Goal: Transaction & Acquisition: Purchase product/service

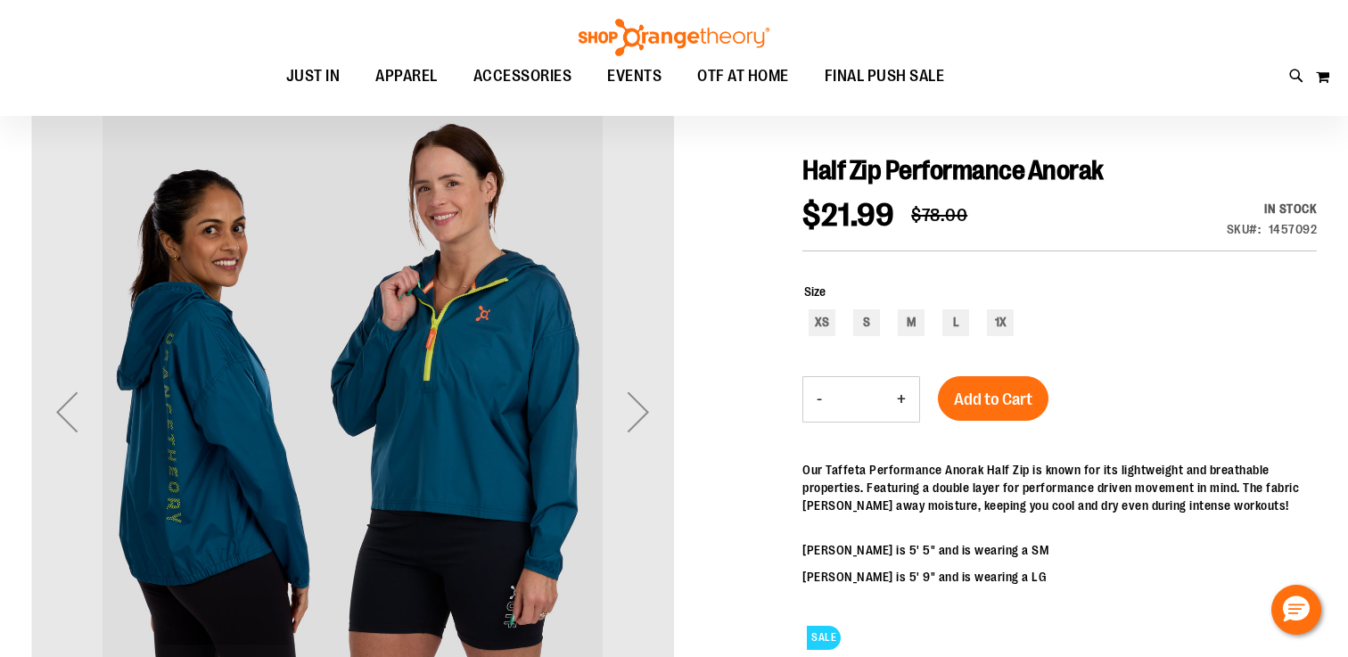
scroll to position [157, 0]
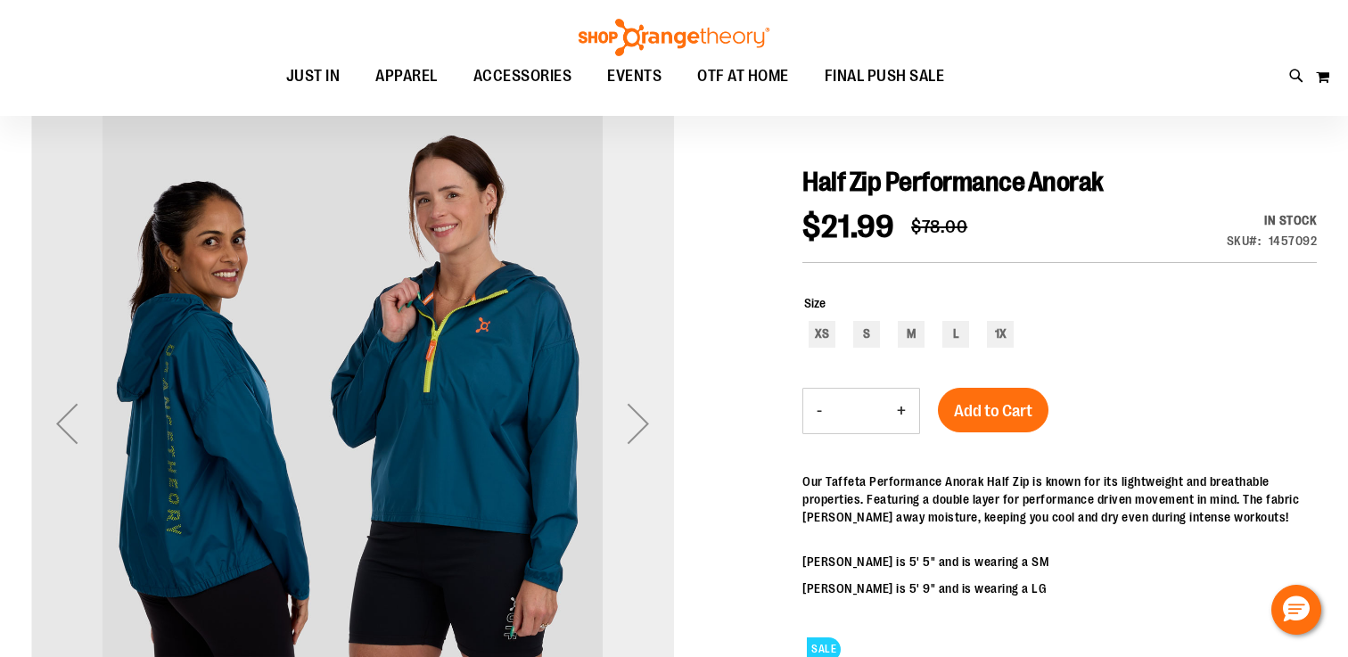
click at [643, 443] on div "Next" at bounding box center [638, 423] width 71 height 71
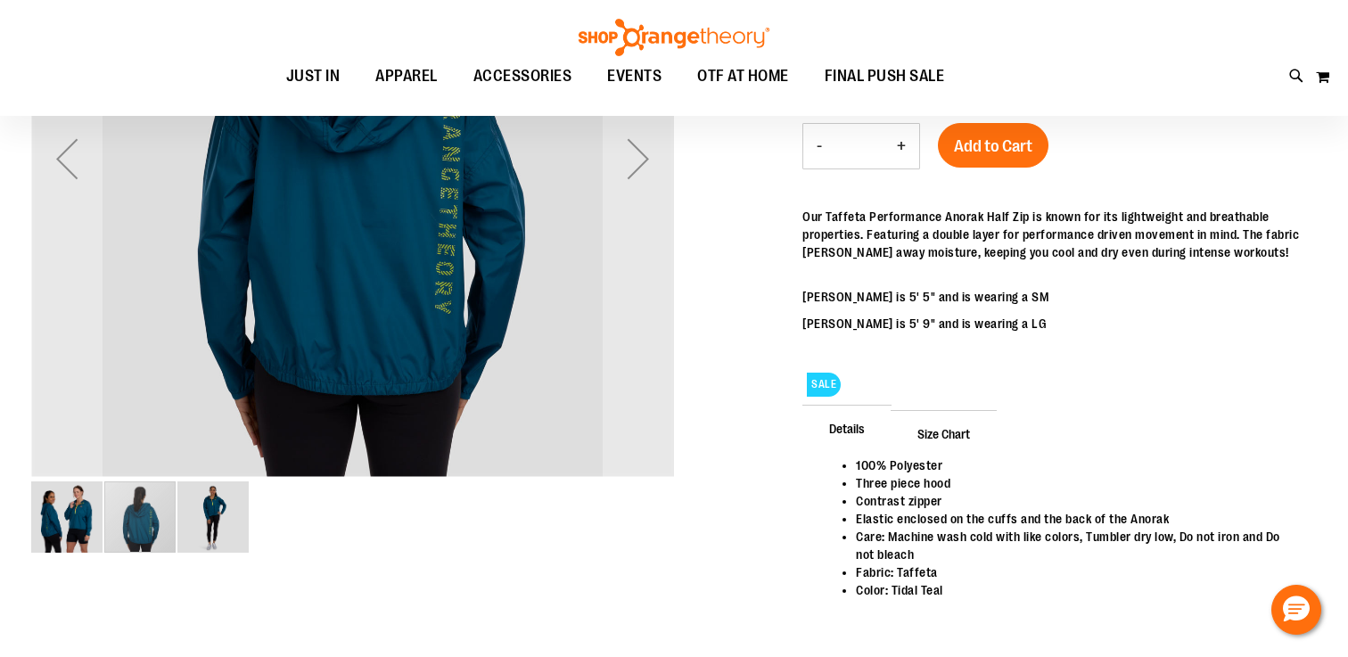
scroll to position [541, 0]
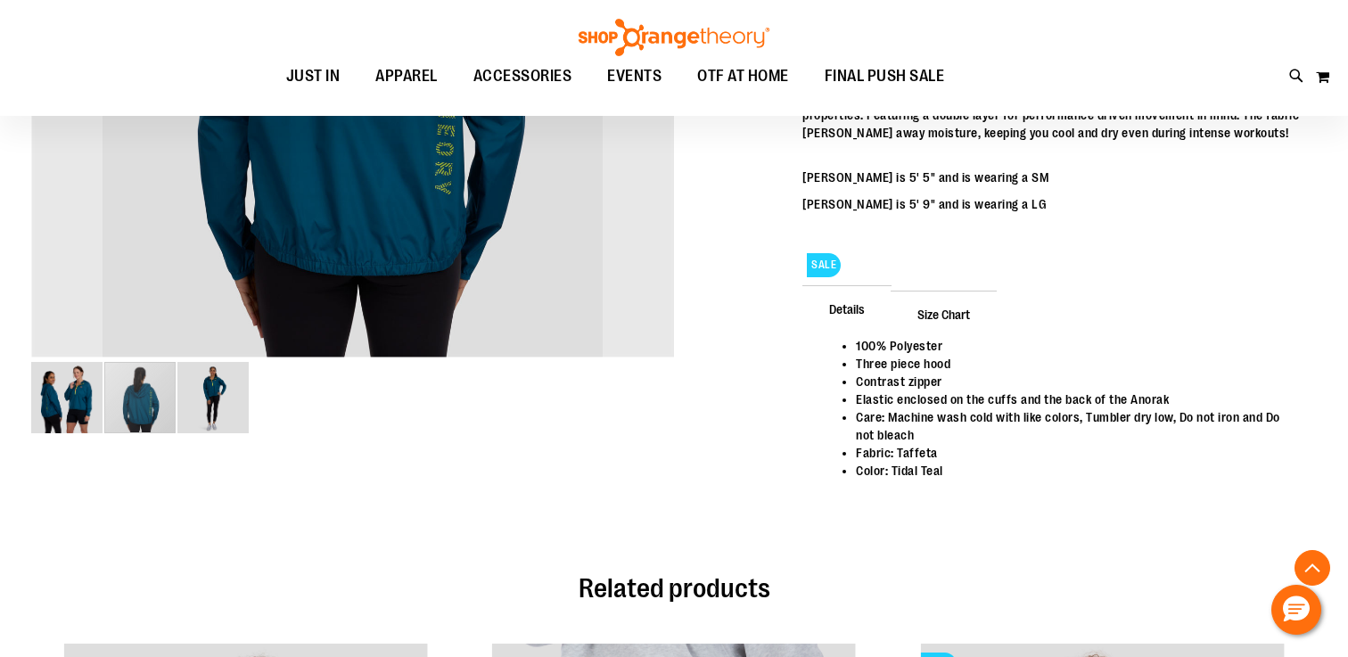
click at [204, 388] on img "image 3 of 3" at bounding box center [212, 397] width 71 height 71
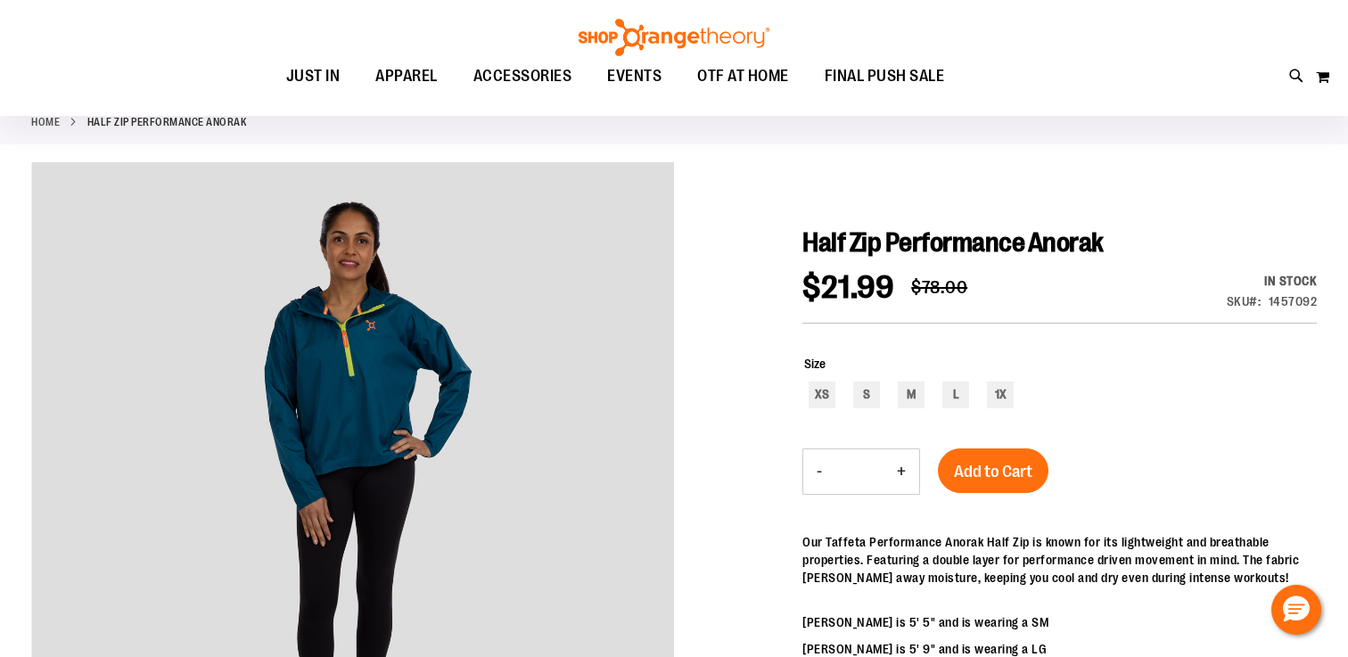
scroll to position [112, 0]
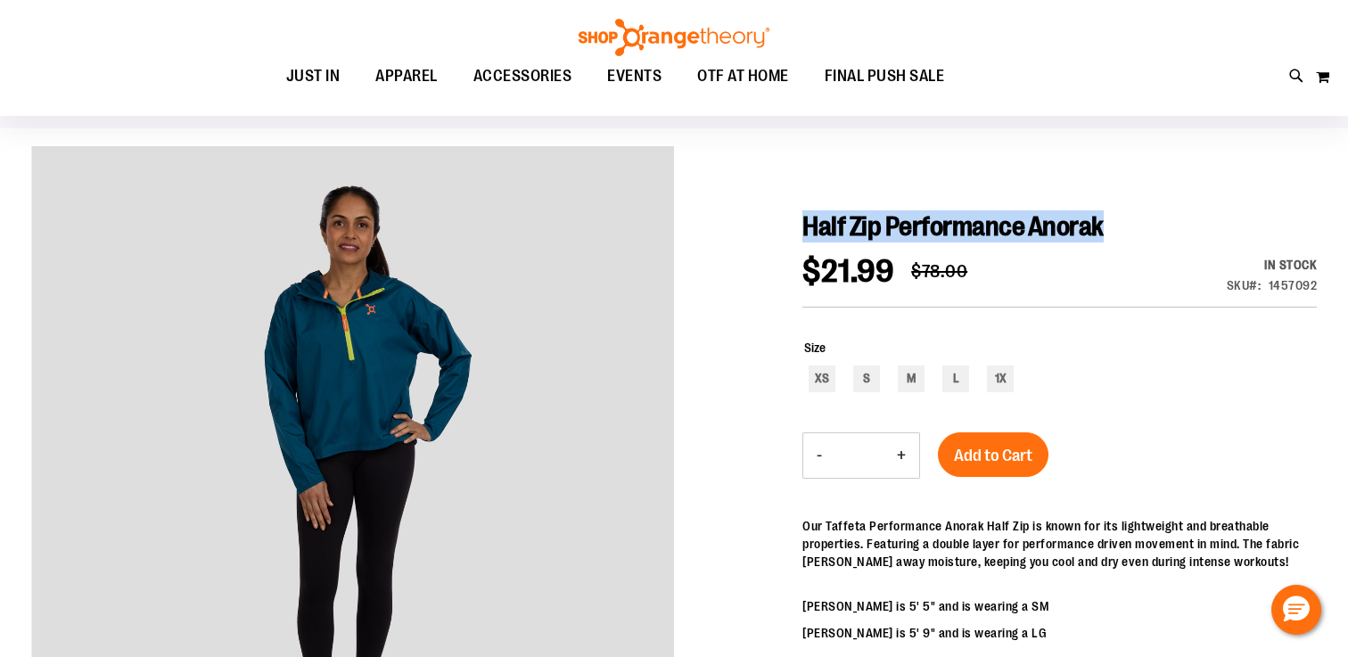
drag, startPoint x: 804, startPoint y: 228, endPoint x: 1171, endPoint y: 226, distance: 366.5
click at [1171, 226] on h1 "Half Zip Performance Anorak" at bounding box center [1060, 226] width 515 height 32
copy span "Half Zip Performance Anorak"
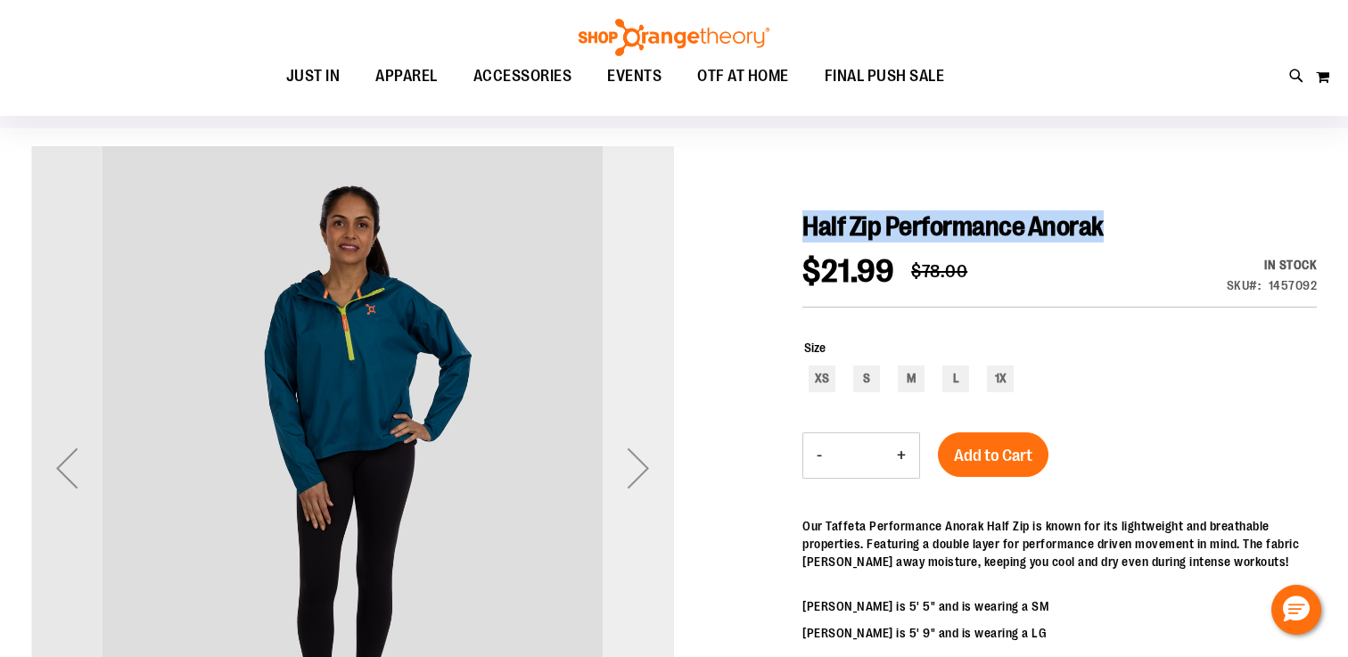
click at [642, 472] on div "Next" at bounding box center [638, 467] width 71 height 71
